Goal: Task Accomplishment & Management: Complete application form

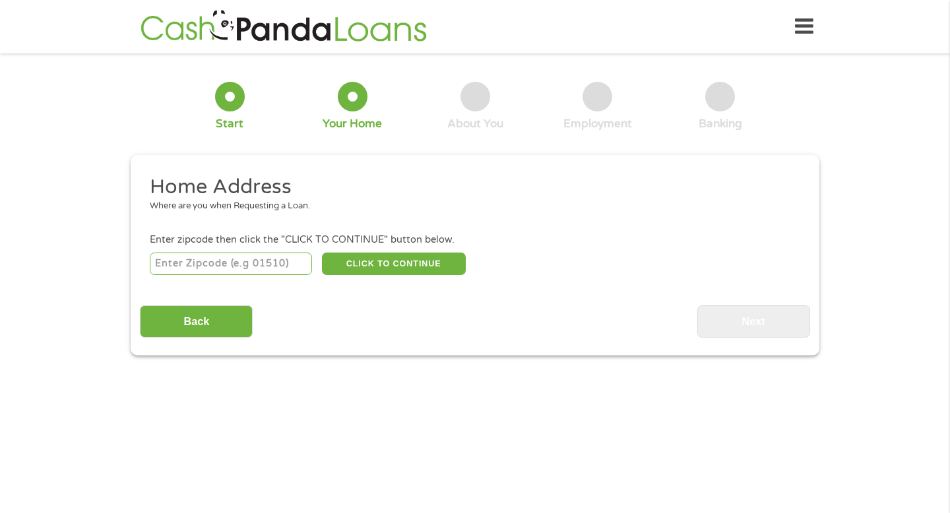
click at [240, 262] on input "number" at bounding box center [231, 264] width 163 height 22
type input "78412"
select select "[US_STATE]"
click at [370, 265] on button "CLICK TO CONTINUE" at bounding box center [394, 264] width 144 height 22
type input "78412"
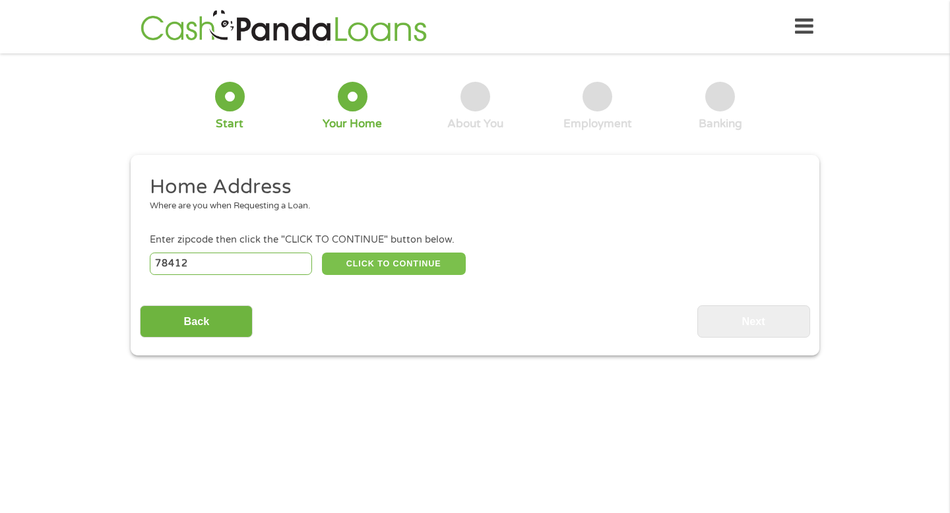
type input "[DATE]"
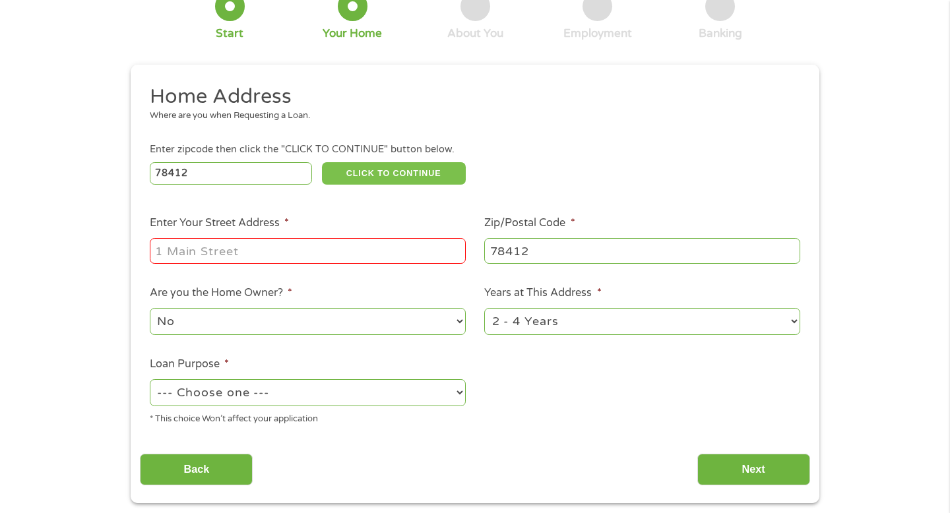
scroll to position [92, 0]
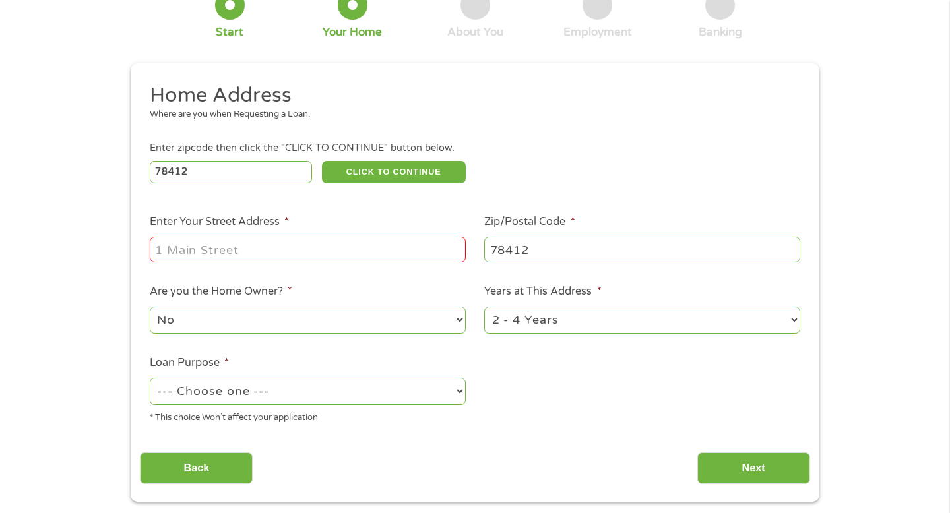
click at [300, 253] on input "Enter Your Street Address *" at bounding box center [308, 249] width 316 height 25
type input "[STREET_ADDRESS][PERSON_NAME]"
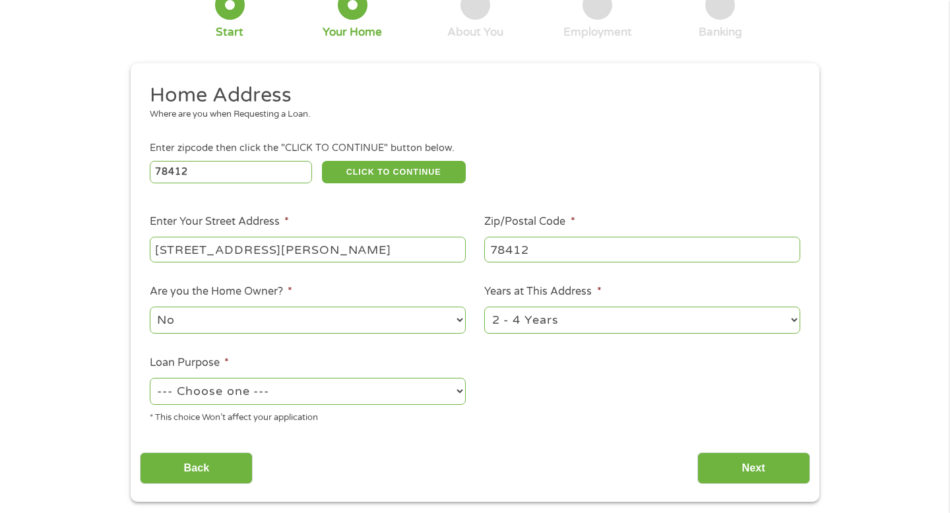
click at [275, 319] on select "No Yes" at bounding box center [308, 320] width 316 height 27
click at [288, 382] on select "--- Choose one --- Pay Bills Debt Consolidation Home Improvement Major Purchase…" at bounding box center [308, 391] width 316 height 27
select select "debtconsolidation"
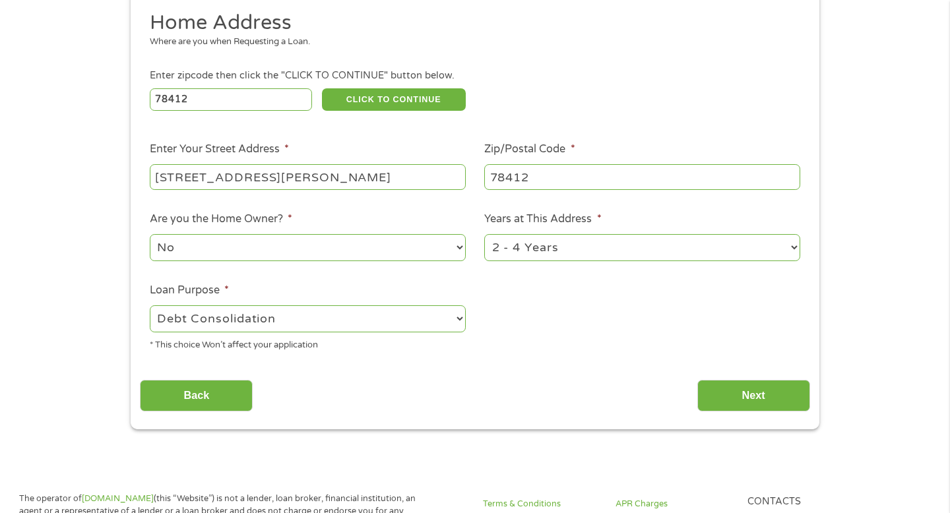
scroll to position [165, 0]
click at [744, 404] on input "Next" at bounding box center [754, 395] width 113 height 32
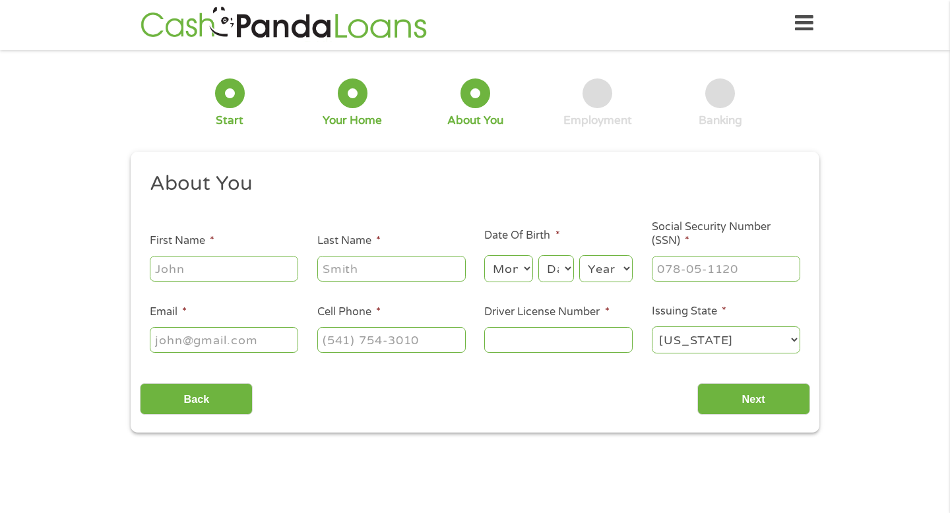
scroll to position [0, 0]
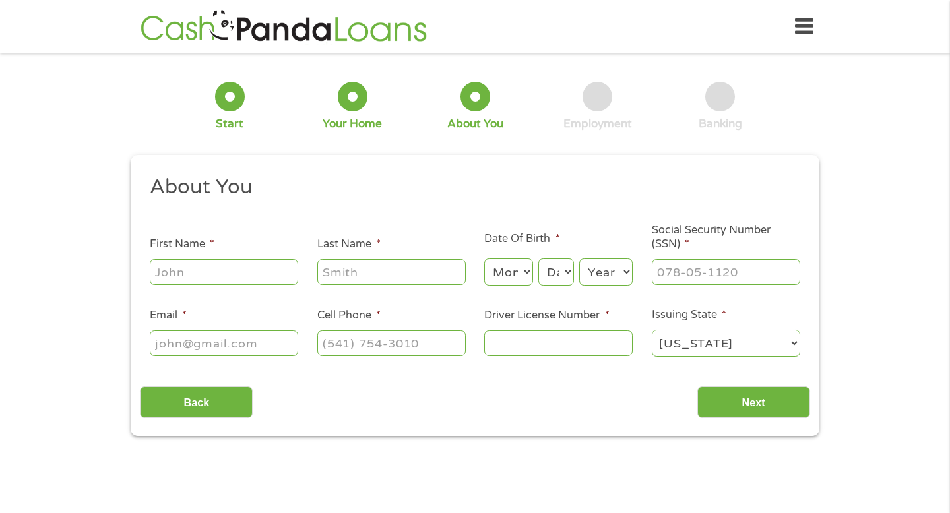
click at [259, 257] on div at bounding box center [224, 272] width 148 height 30
click at [259, 278] on input "First Name *" at bounding box center [224, 271] width 148 height 25
type input "Charity"
type input "Cotton"
type input "[EMAIL_ADDRESS][DOMAIN_NAME]"
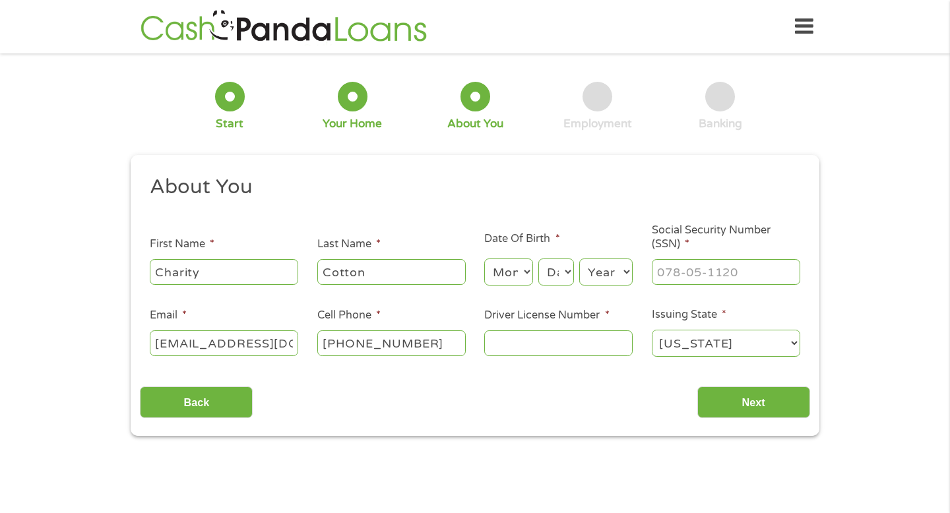
click at [363, 336] on input "[PHONE_NUMBER]" at bounding box center [391, 343] width 148 height 25
click at [343, 343] on input "(___) ___-____" at bounding box center [391, 343] width 148 height 25
type input "[PHONE_NUMBER]"
click at [554, 340] on input "Driver License Number *" at bounding box center [558, 343] width 148 height 25
type input "52571951"
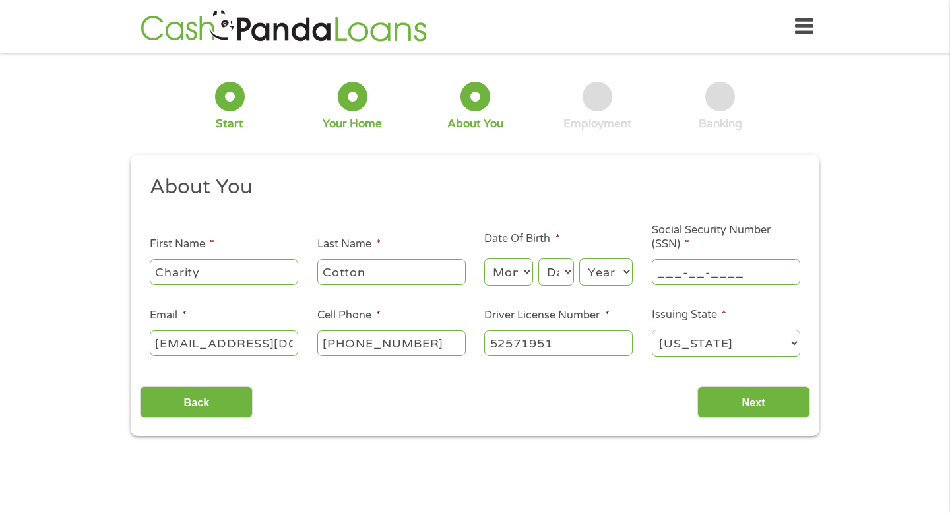
click at [688, 279] on input "___-__-____" at bounding box center [726, 271] width 148 height 25
type input "137-15-0802"
click at [525, 271] on select "Month 1 2 3 4 5 6 7 8 9 10 11 12" at bounding box center [508, 272] width 48 height 27
select select "8"
click at [552, 278] on select "Day 1 2 3 4 5 6 7 8 9 10 11 12 13 14 15 16 17 18 19 20 21 22 23 24 25 26 27 28 …" at bounding box center [557, 272] width 36 height 27
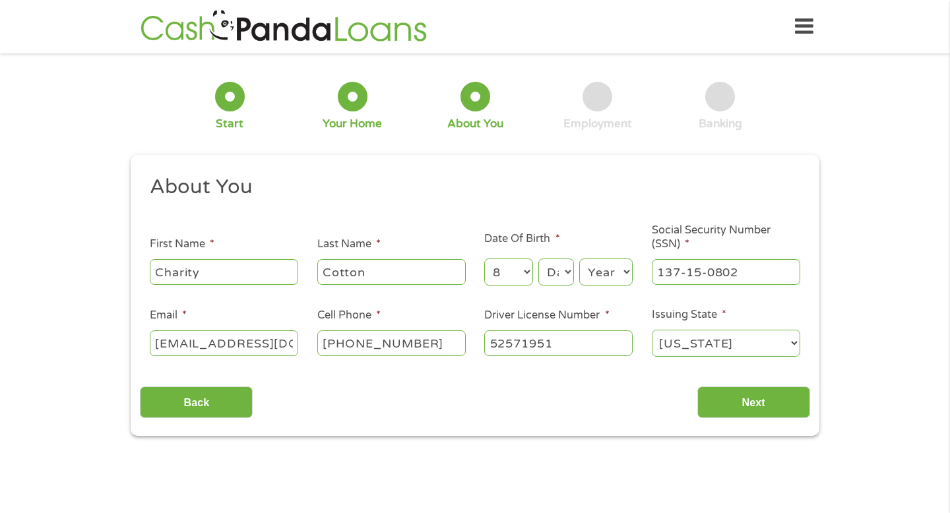
select select "3"
click at [601, 273] on select "Year [DATE] 2006 2005 2004 2003 2002 2001 2000 1999 1998 1997 1996 1995 1994 19…" at bounding box center [605, 272] width 53 height 27
select select "2004"
click at [744, 405] on input "Next" at bounding box center [754, 403] width 113 height 32
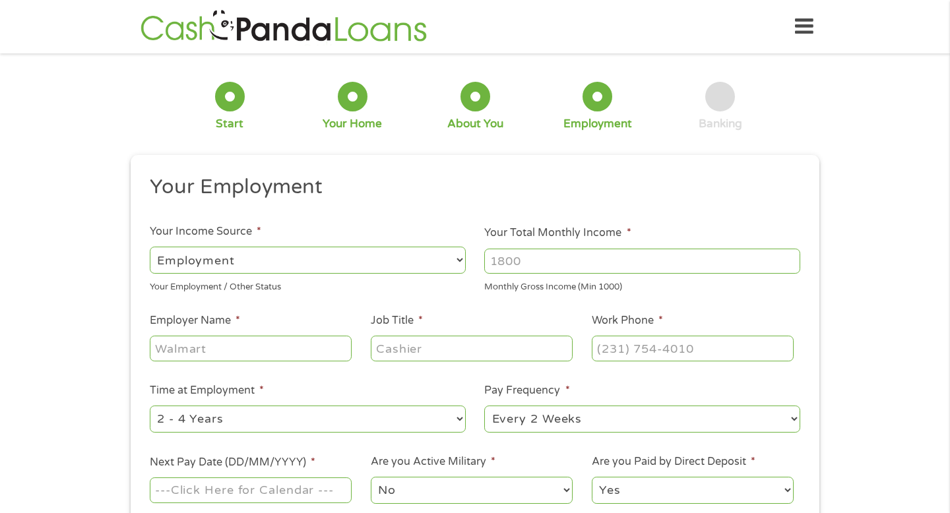
scroll to position [5, 5]
click at [550, 257] on input "Your Total Monthly Income *" at bounding box center [642, 261] width 316 height 25
type input "1300"
click at [178, 348] on input "Employer Name *" at bounding box center [251, 348] width 202 height 25
type input "7Brew"
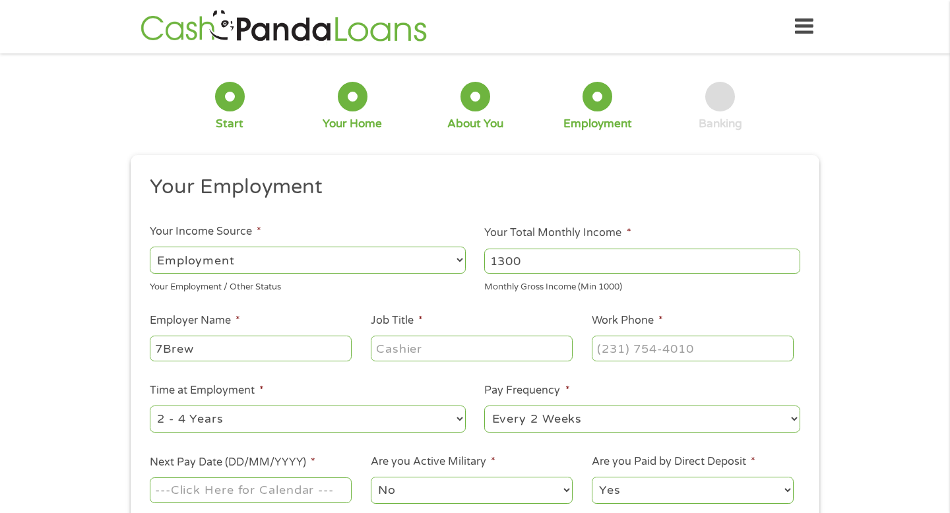
click at [394, 352] on input "Job Title *" at bounding box center [472, 348] width 202 height 25
type input "Barista"
click at [614, 346] on input "(___) ___-____" at bounding box center [693, 348] width 202 height 25
type input "[PHONE_NUMBER]"
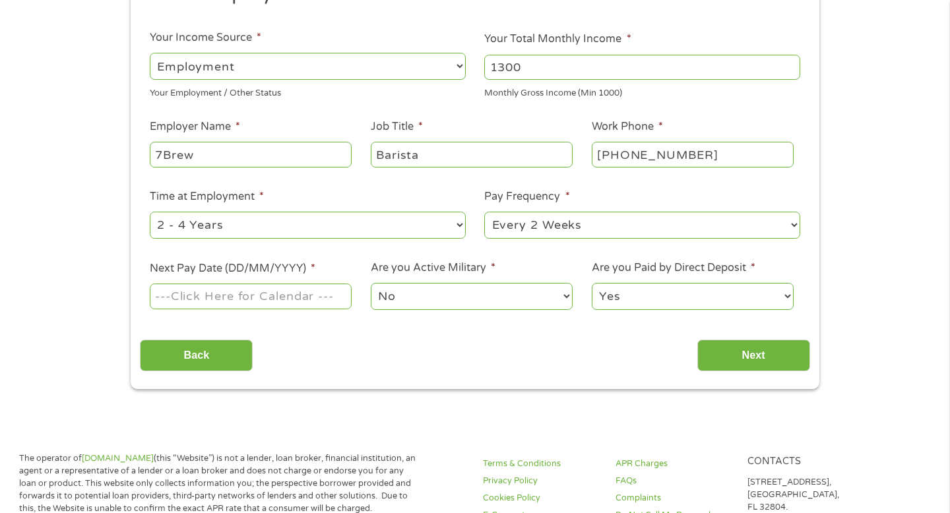
scroll to position [197, 0]
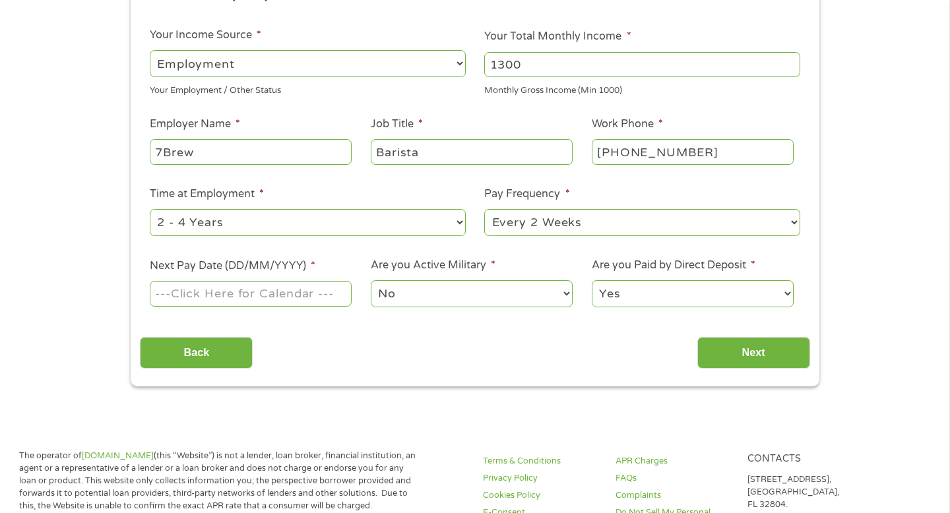
click at [304, 228] on select "--- Choose one --- 1 Year or less 1 - 2 Years 2 - 4 Years Over 4 Years" at bounding box center [308, 222] width 316 height 27
select select "24months"
click at [267, 292] on input "Next Pay Date (DD/MM/YYYY) *" at bounding box center [251, 293] width 202 height 25
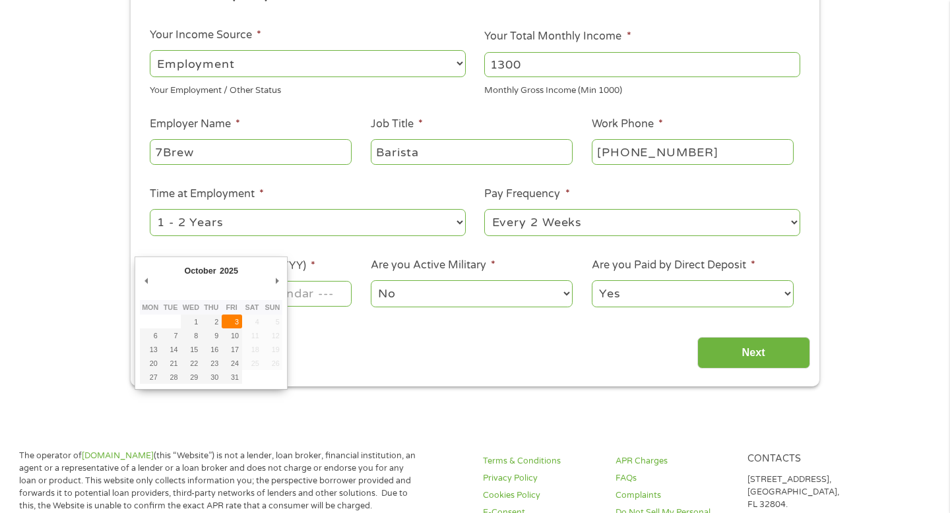
type input "[DATE]"
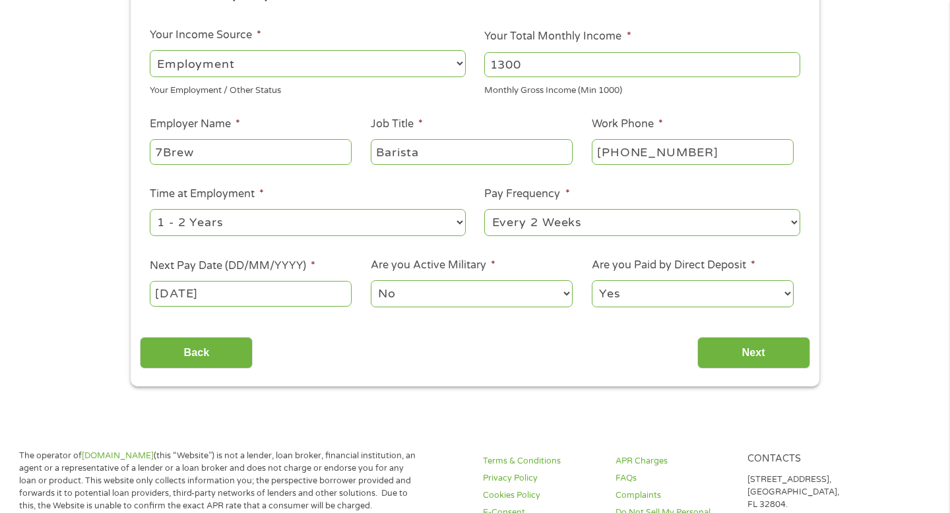
click at [446, 295] on select "No Yes" at bounding box center [472, 293] width 202 height 27
click at [746, 349] on input "Next" at bounding box center [754, 353] width 113 height 32
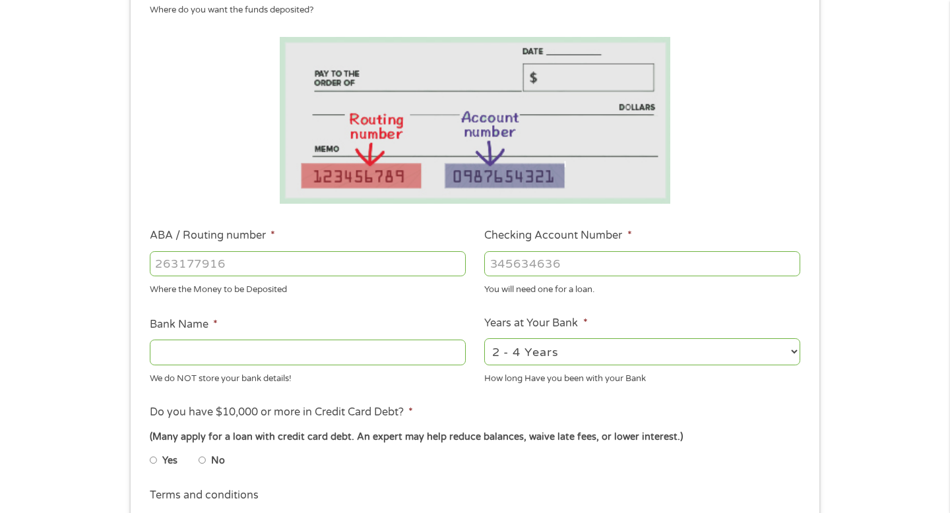
scroll to position [199, 0]
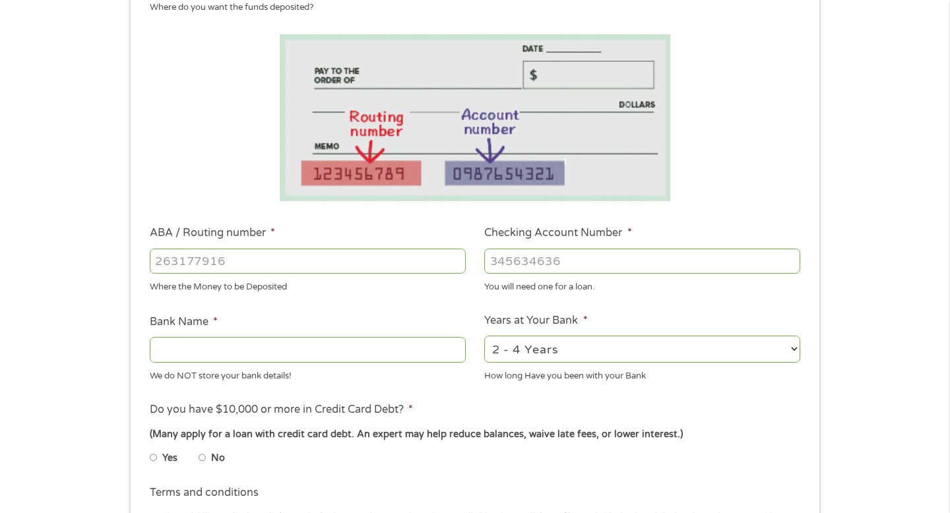
click at [300, 262] on input "ABA / Routing number *" at bounding box center [308, 261] width 316 height 25
type input "021200339"
type input "BANK OF AMERICA NA"
type input "021200339"
click at [523, 261] on input "Checking Account Number *" at bounding box center [642, 261] width 316 height 25
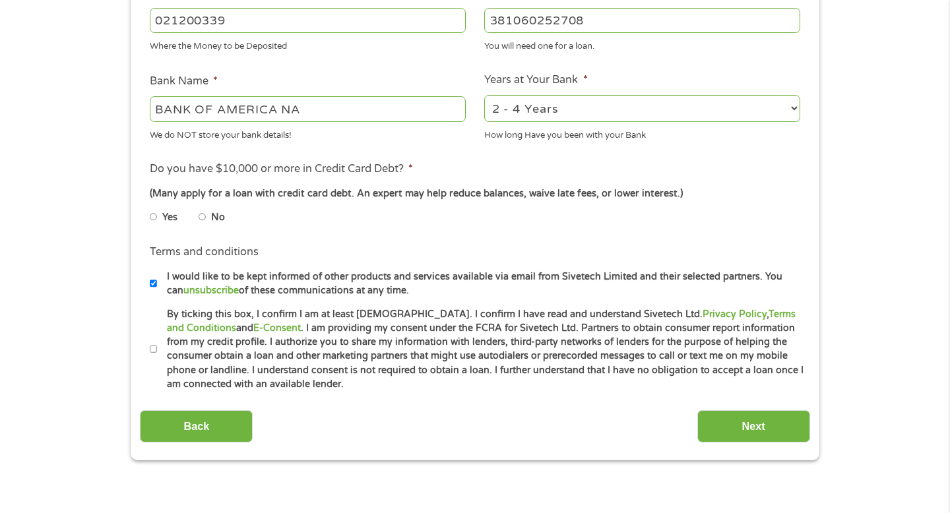
scroll to position [442, 0]
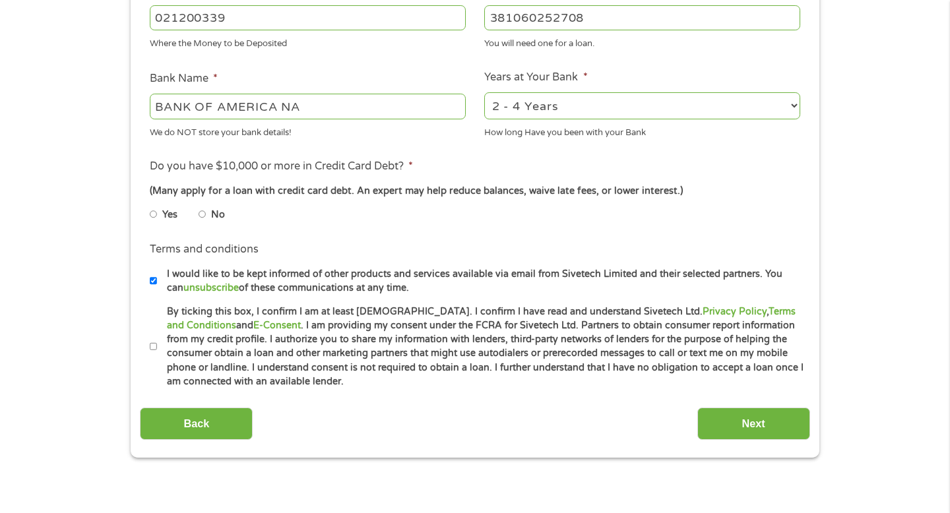
type input "381060252708"
click at [205, 216] on input "No" at bounding box center [203, 214] width 8 height 21
radio input "true"
click at [150, 344] on input "By ticking this box, I confirm I am at least [DEMOGRAPHIC_DATA]. I confirm I ha…" at bounding box center [154, 347] width 8 height 21
checkbox input "true"
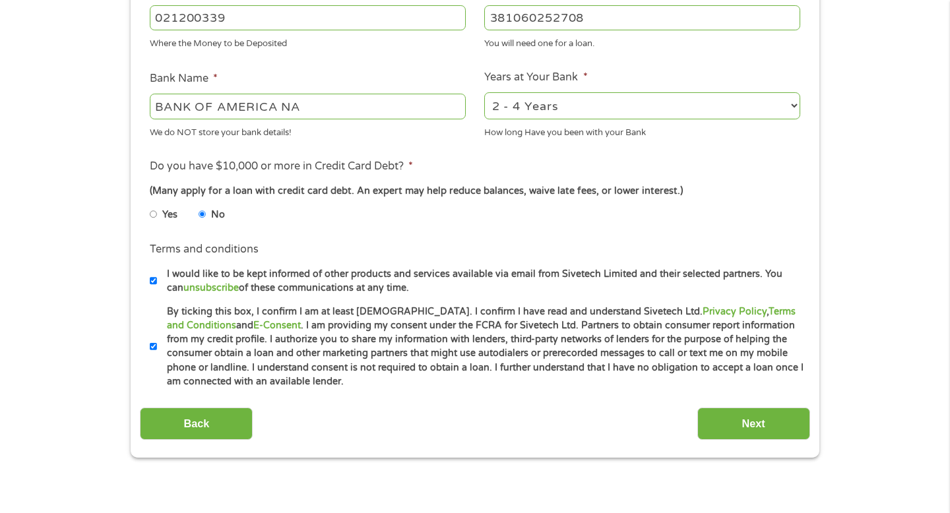
click at [152, 280] on input "I would like to be kept informed of other products and services available via e…" at bounding box center [154, 281] width 8 height 21
checkbox input "false"
click at [747, 433] on input "Next" at bounding box center [754, 424] width 113 height 32
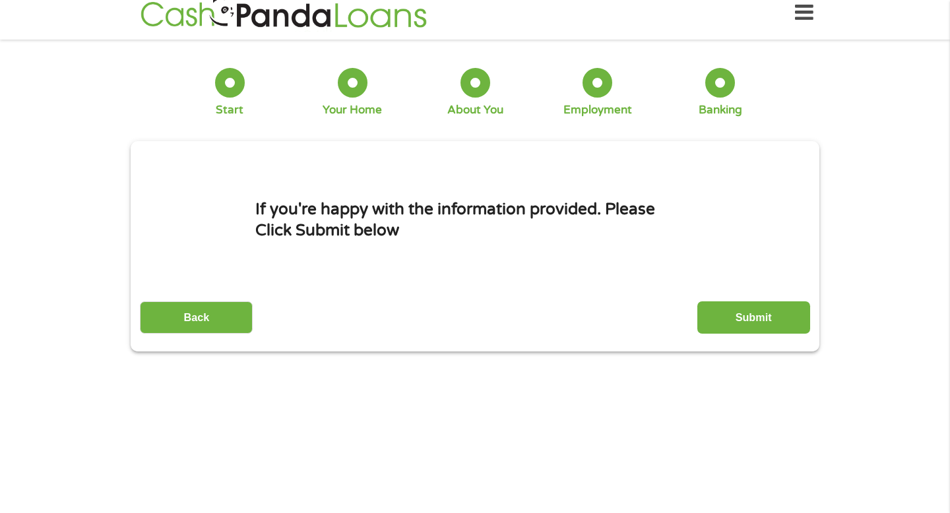
scroll to position [0, 0]
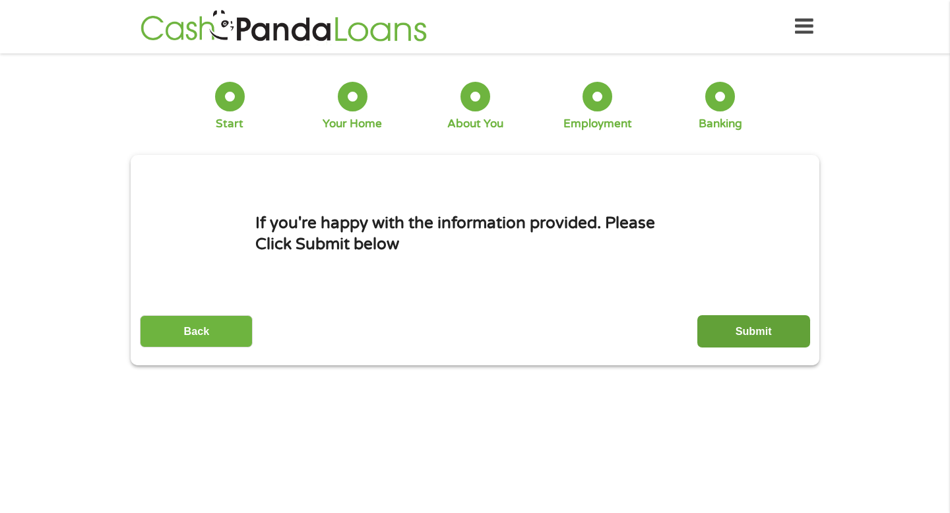
click at [739, 333] on input "Submit" at bounding box center [754, 331] width 113 height 32
